Goal: Information Seeking & Learning: Learn about a topic

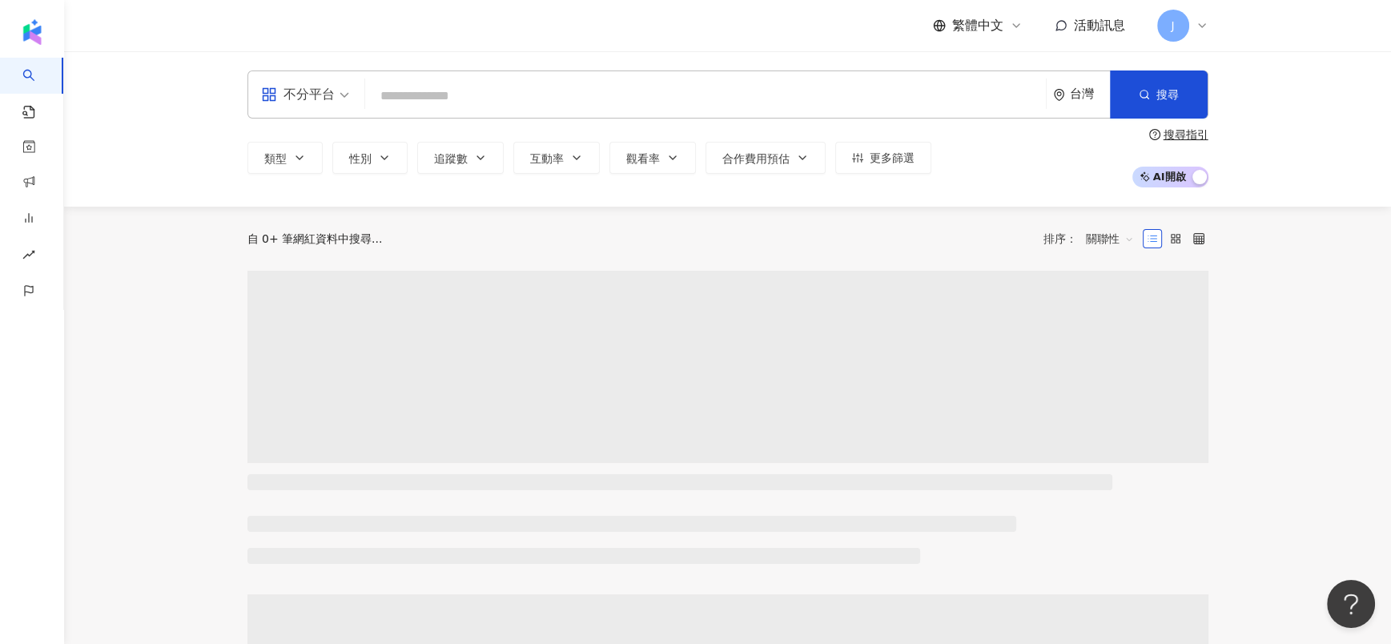
click at [285, 91] on div "不分平台" at bounding box center [298, 95] width 74 height 26
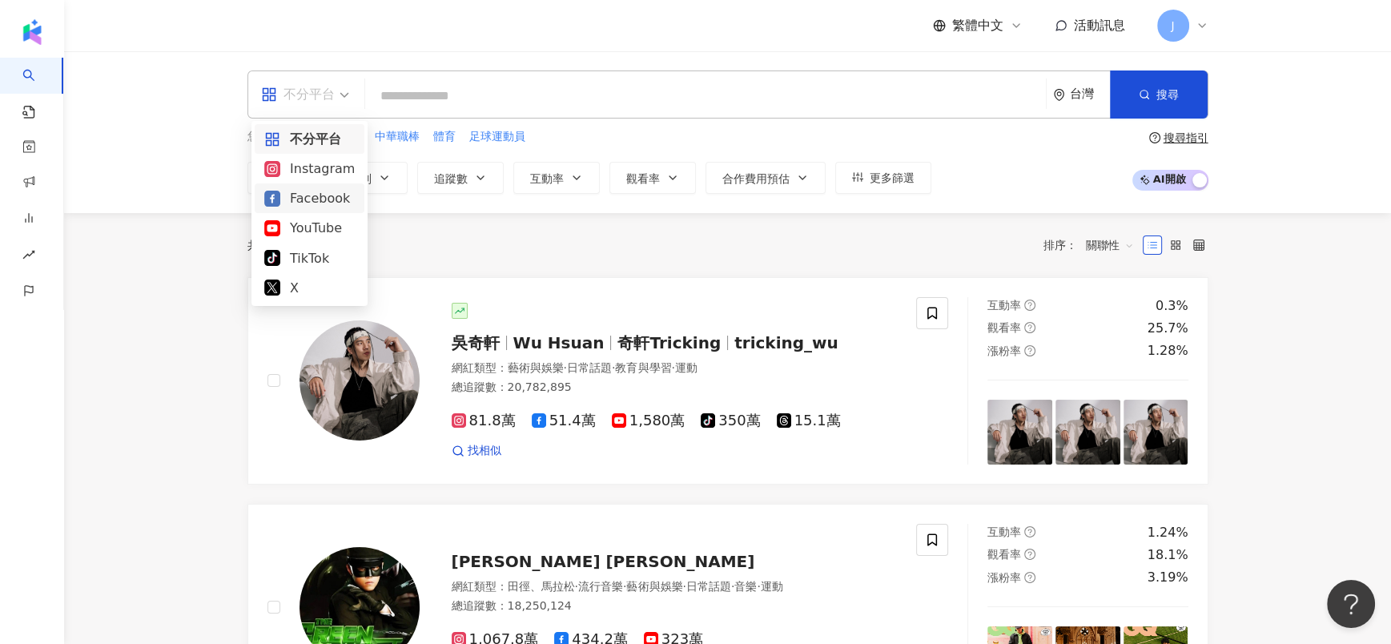
click at [328, 167] on div "Instagram" at bounding box center [309, 169] width 90 height 20
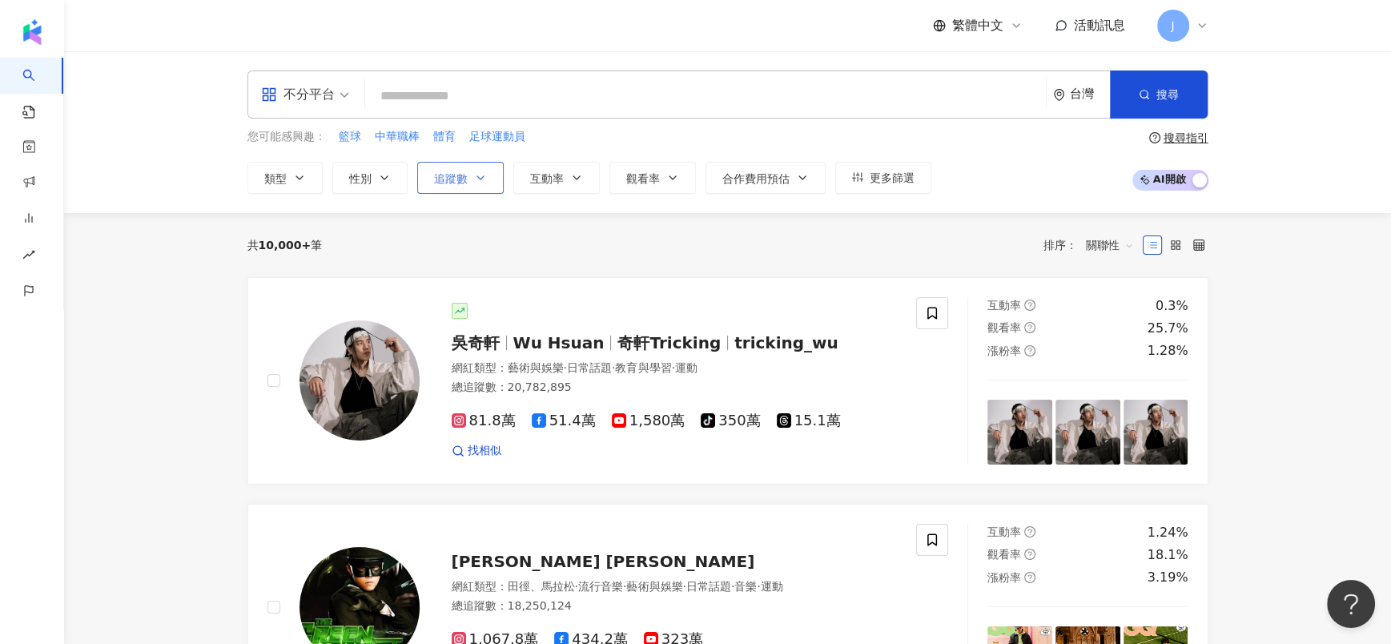
click at [475, 179] on icon "button" at bounding box center [480, 177] width 13 height 13
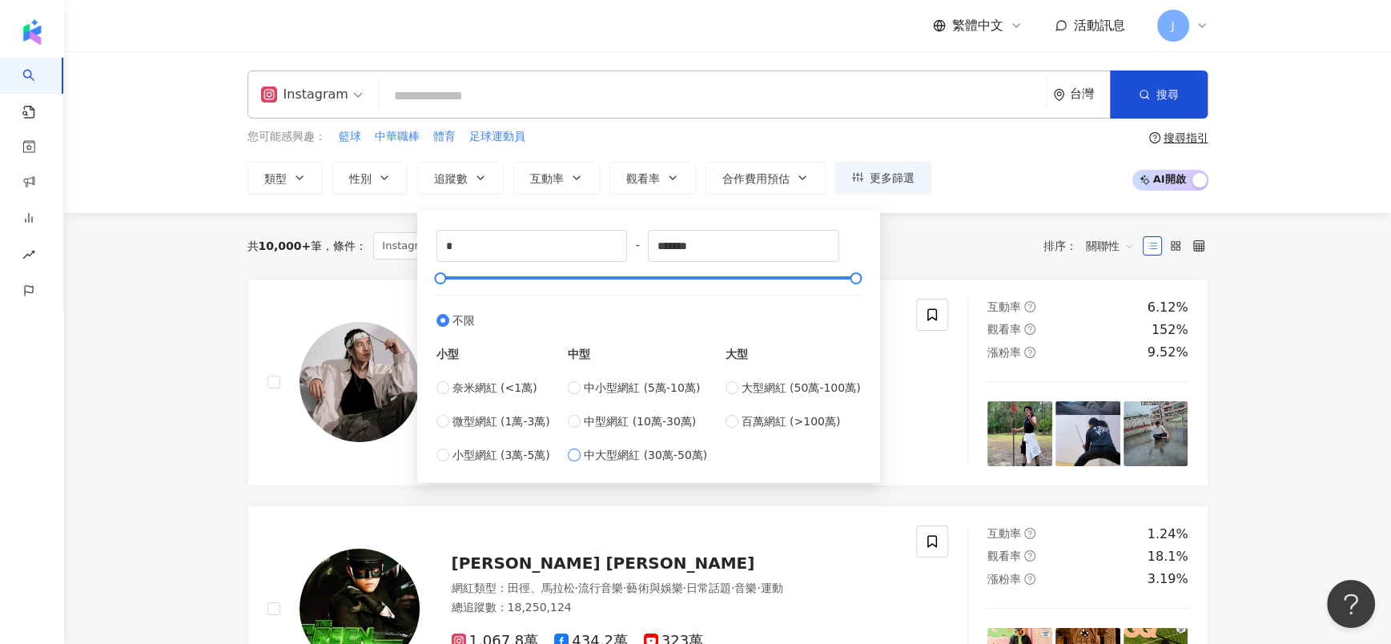
click at [673, 448] on span "中大型網紅 (30萬-50萬)" at bounding box center [645, 455] width 123 height 18
type input "******"
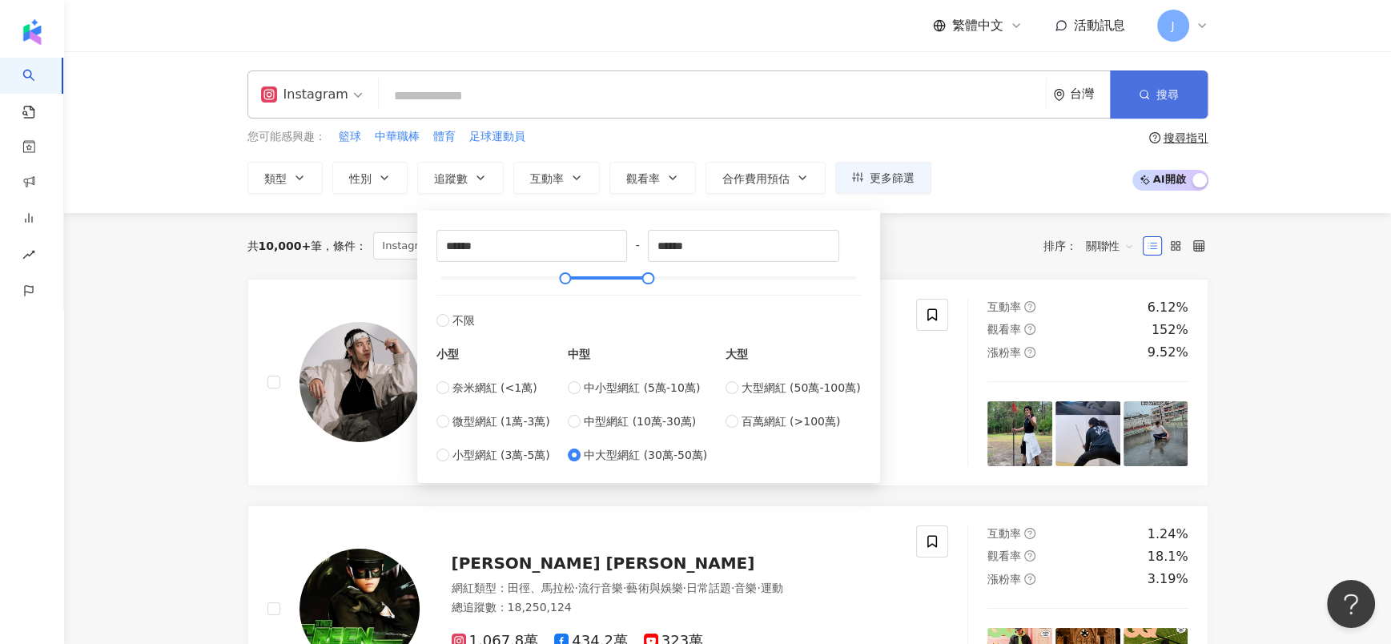
click at [1133, 109] on button "搜尋" at bounding box center [1159, 94] width 98 height 48
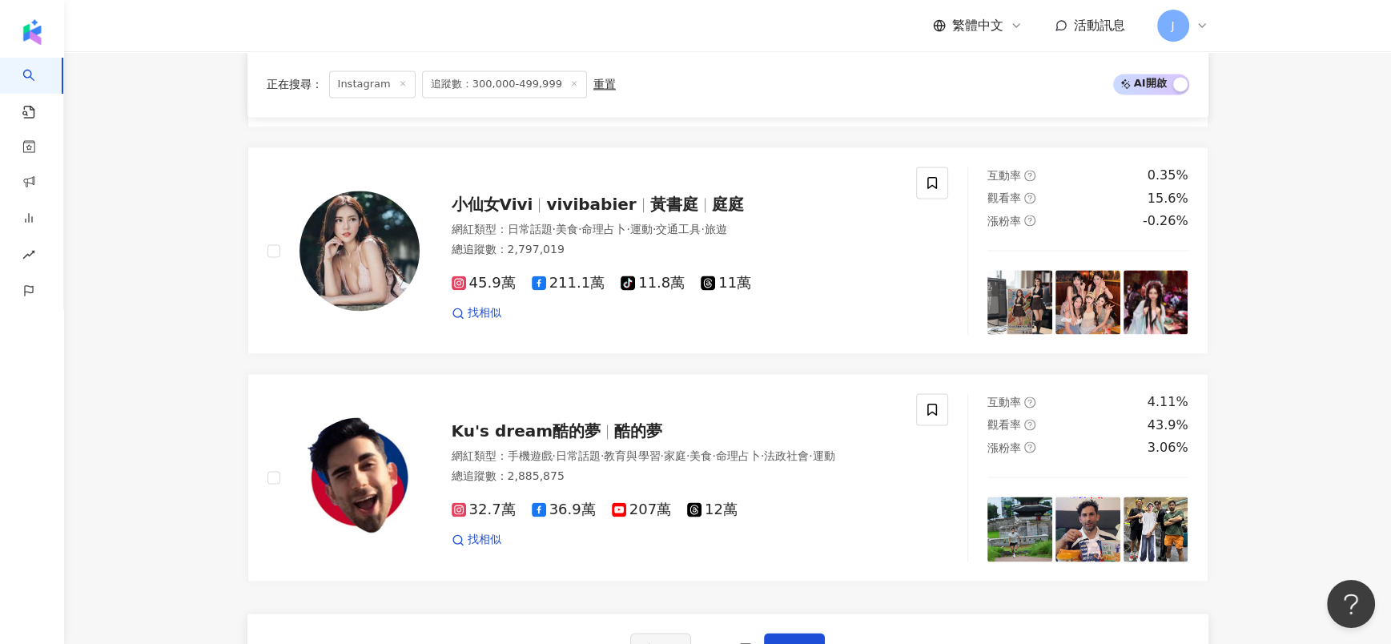
scroll to position [2642, 0]
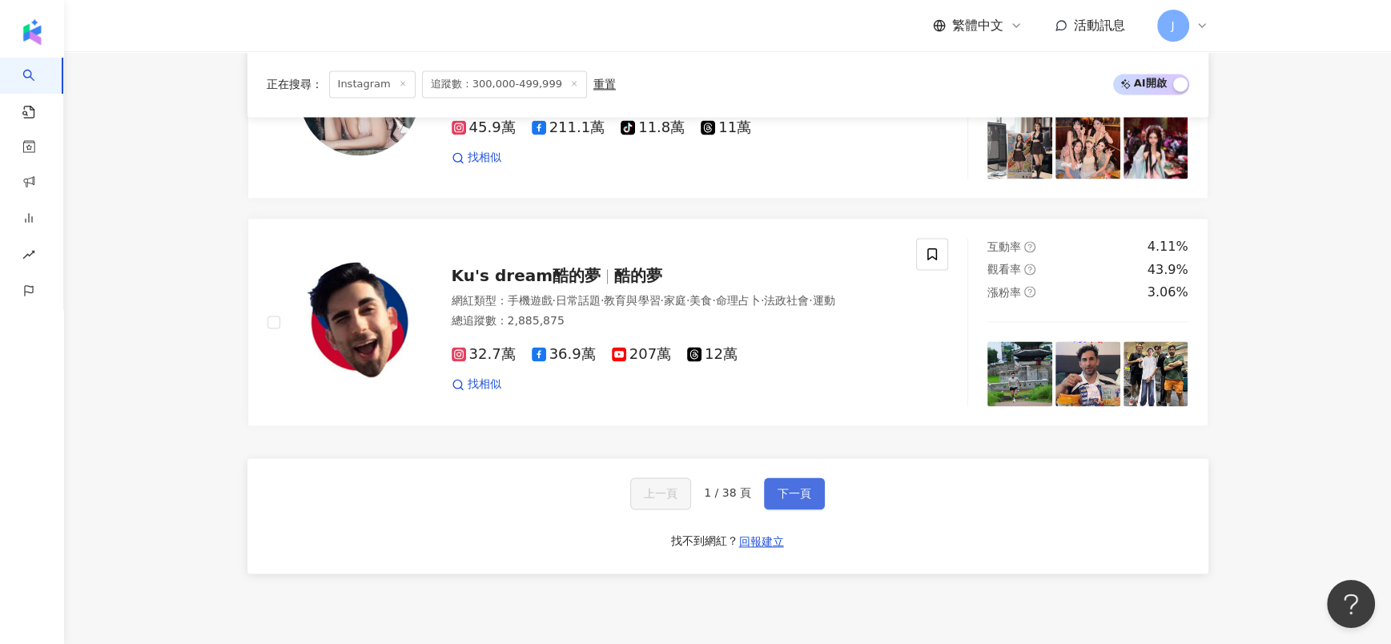
click at [800, 487] on span "下一頁" at bounding box center [795, 493] width 34 height 13
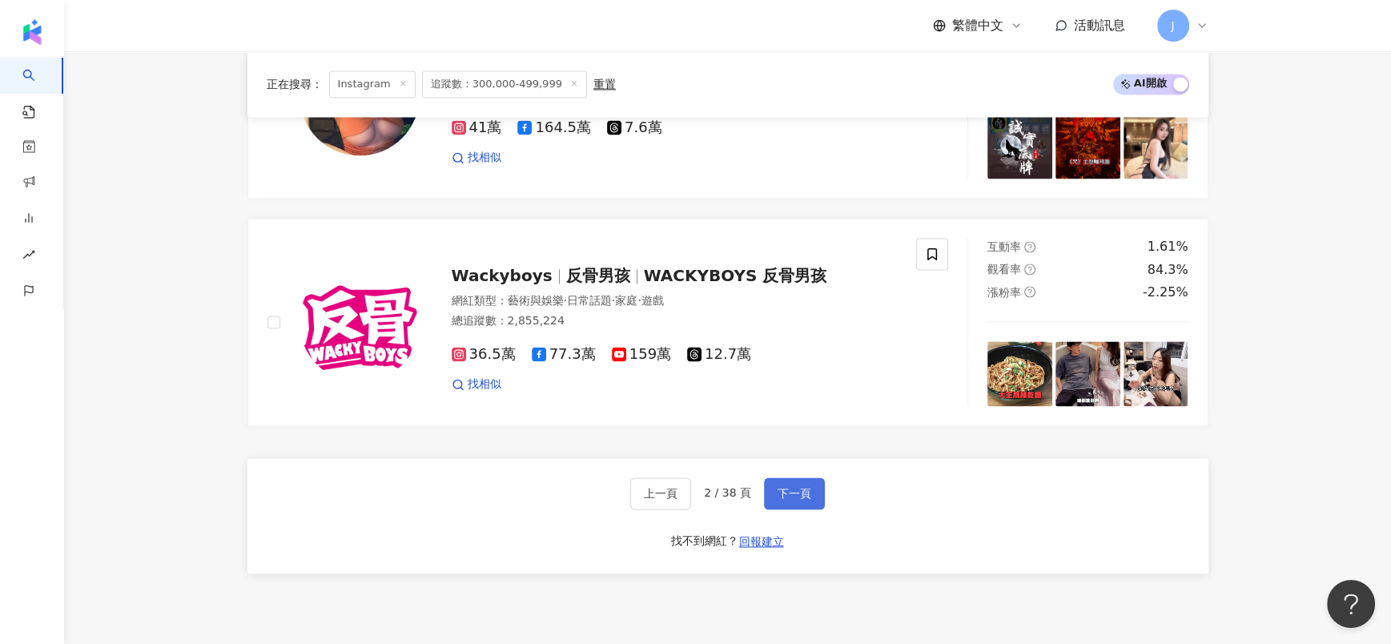
click at [796, 487] on span "下一頁" at bounding box center [795, 493] width 34 height 13
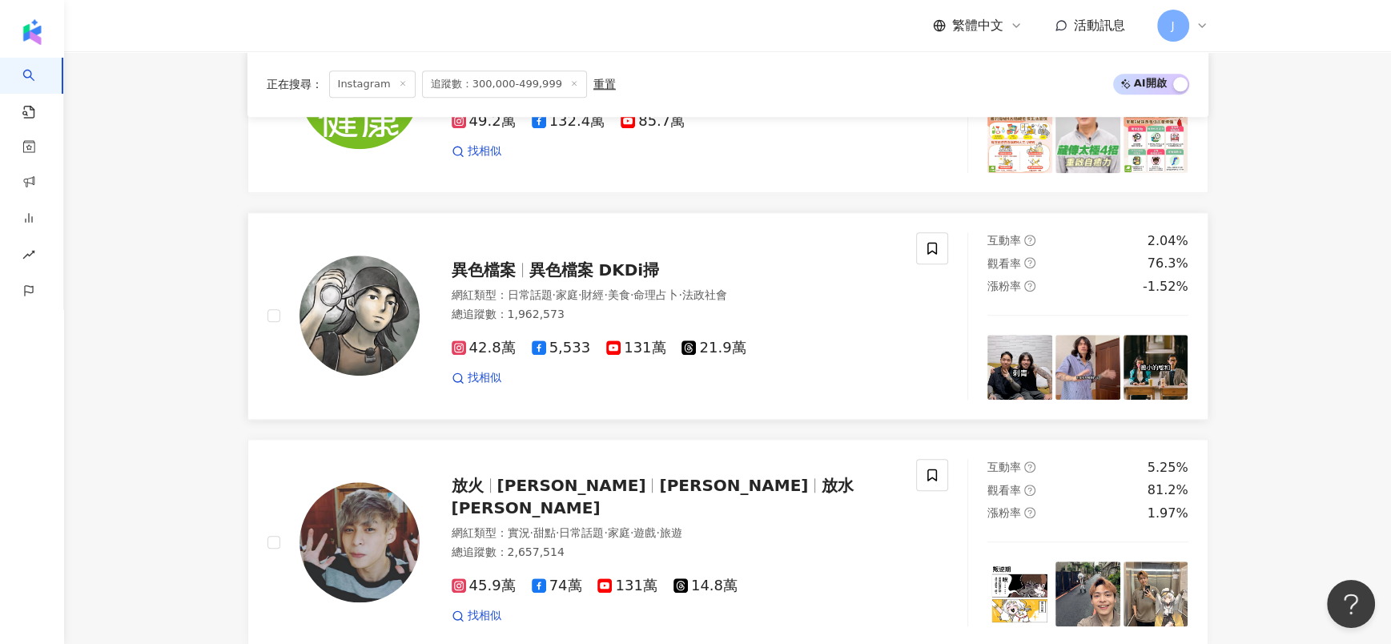
scroll to position [1737, 0]
